Goal: Task Accomplishment & Management: Use online tool/utility

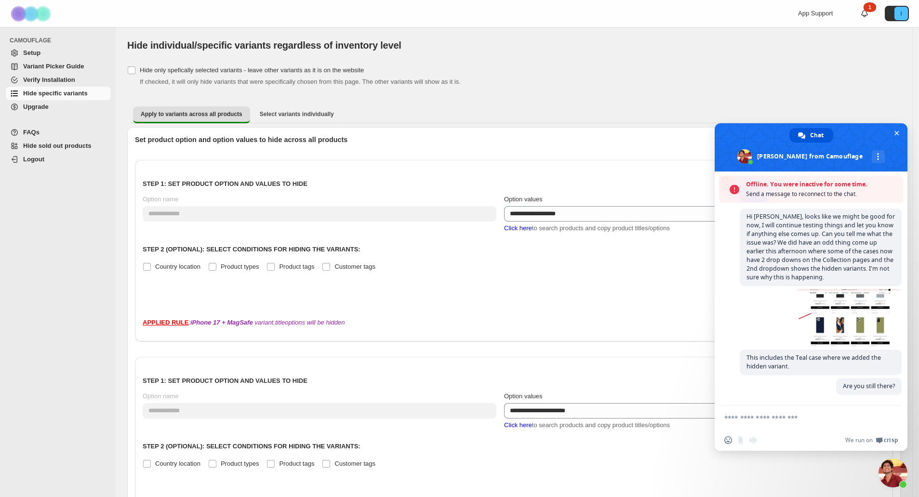
scroll to position [3330, 0]
click at [756, 416] on textarea "Compose your message..." at bounding box center [801, 418] width 154 height 24
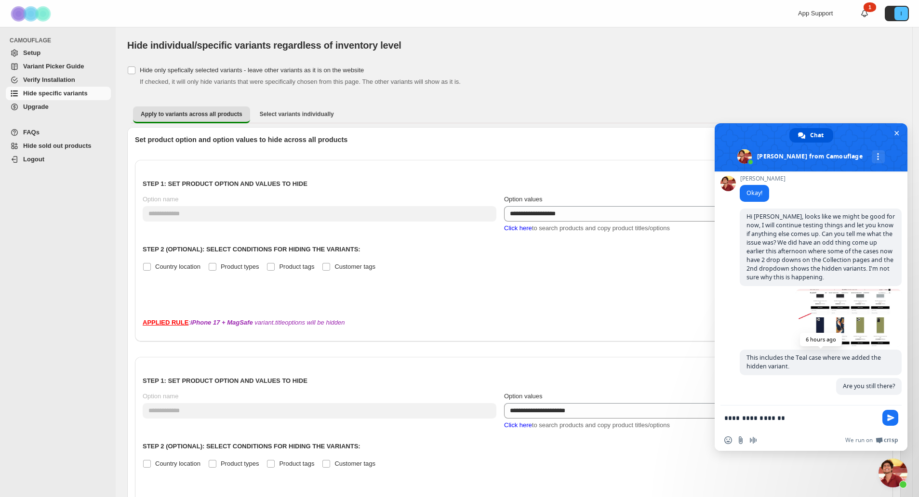
scroll to position [3298, 0]
type textarea "**********"
click at [887, 419] on span "Send" at bounding box center [890, 417] width 7 height 7
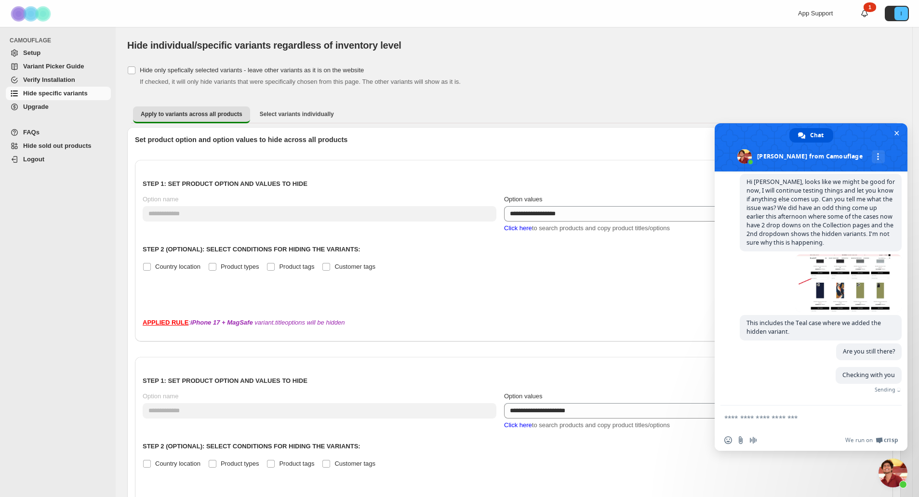
scroll to position [3318, 0]
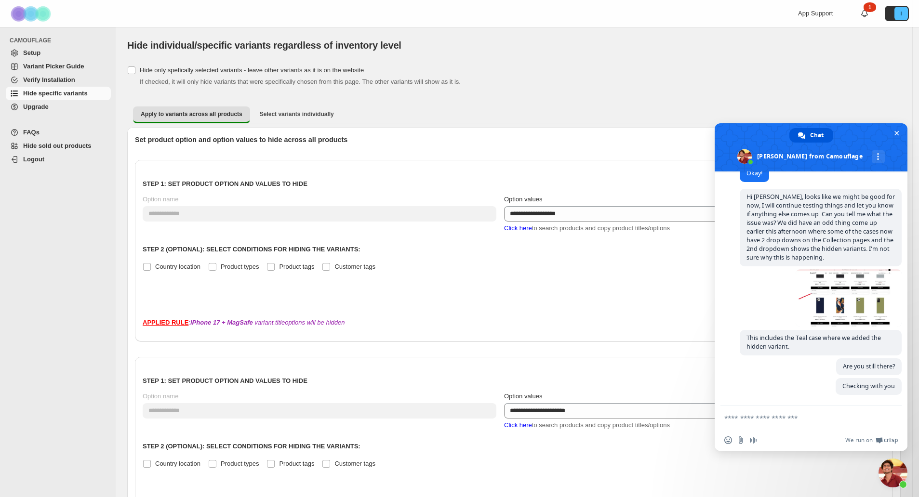
click at [645, 78] on div "If checked, it will only hide variants that were specifically chosen from this …" at bounding box center [520, 82] width 761 height 10
click at [44, 80] on span "Verify Installation" at bounding box center [49, 79] width 52 height 7
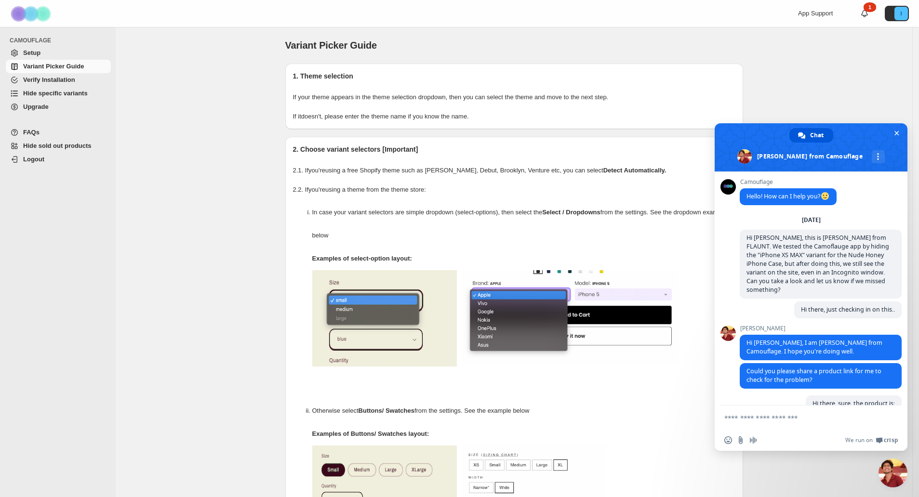
scroll to position [3318, 0]
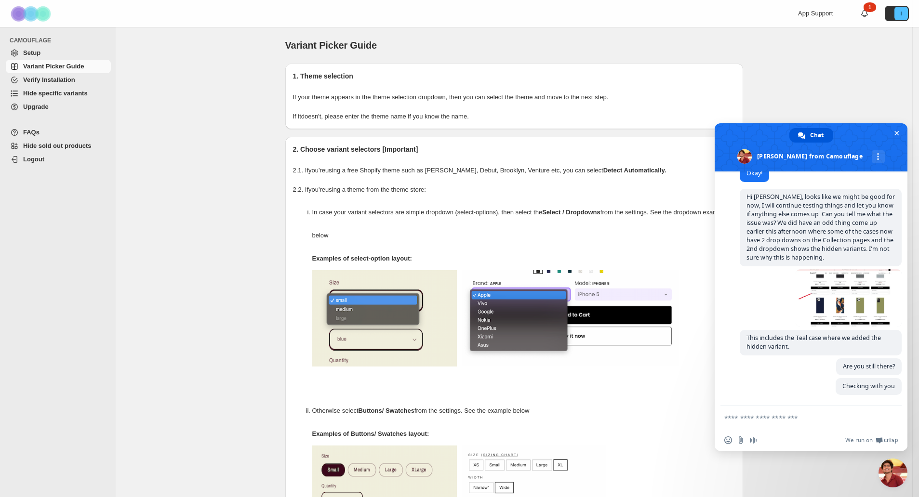
click at [40, 95] on span "Hide specific variants" at bounding box center [55, 93] width 65 height 7
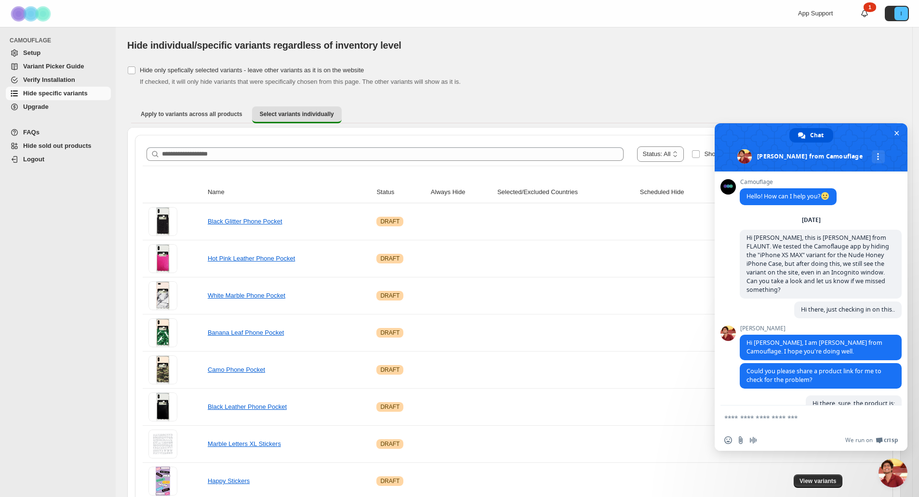
scroll to position [3318, 0]
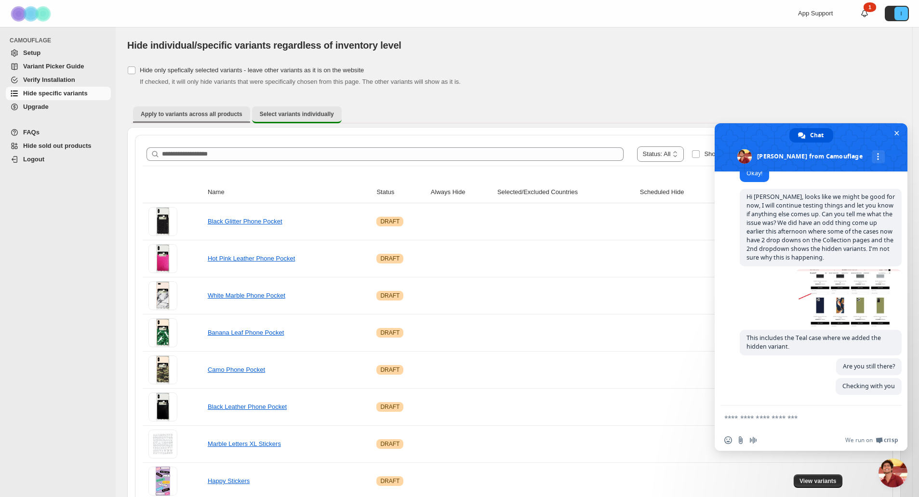
click at [185, 118] on span "Apply to variants across all products" at bounding box center [192, 114] width 102 height 8
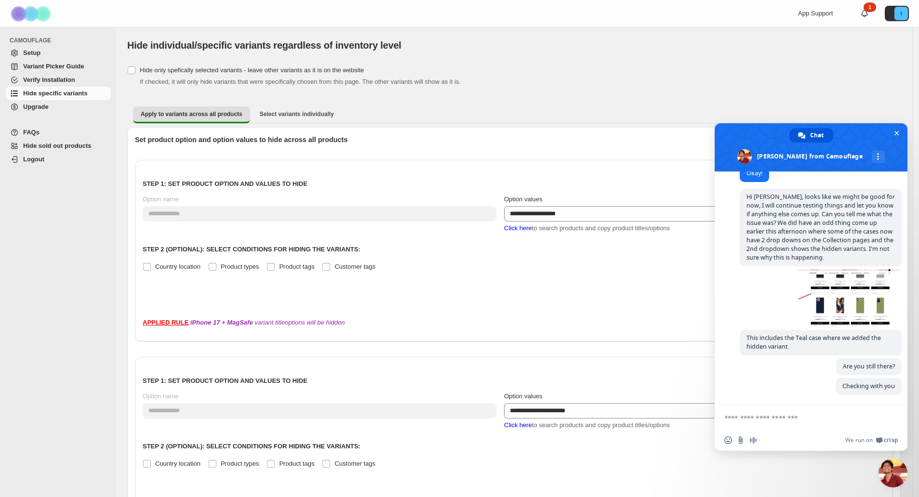
drag, startPoint x: 894, startPoint y: 131, endPoint x: 778, endPoint y: 81, distance: 126.4
click at [778, 81] on body "**********" at bounding box center [459, 248] width 919 height 497
